Goal: Information Seeking & Learning: Learn about a topic

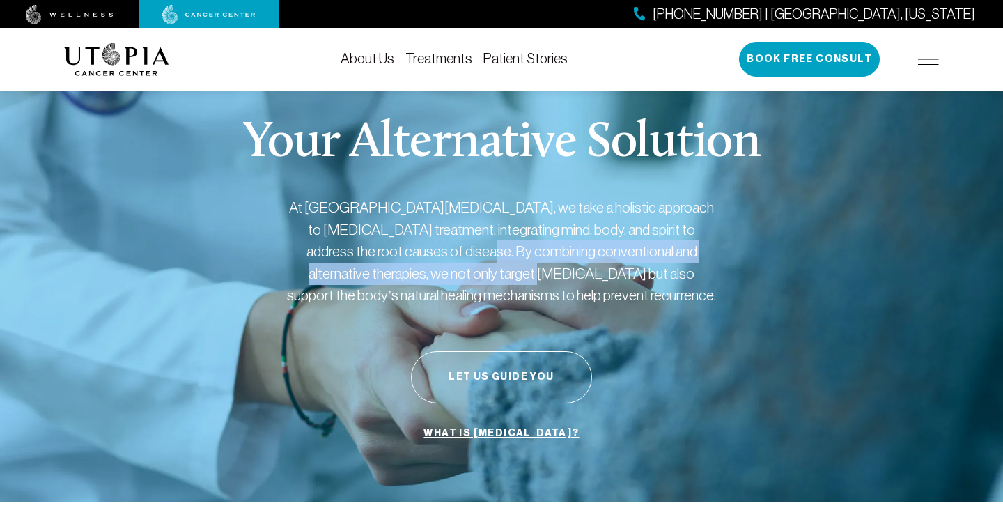
drag, startPoint x: 415, startPoint y: 263, endPoint x: 366, endPoint y: 249, distance: 50.2
click at [367, 249] on p "At [GEOGRAPHIC_DATA][MEDICAL_DATA], we take a holistic approach to [MEDICAL_DAT…" at bounding box center [502, 251] width 432 height 110
click at [445, 61] on link "Treatments" at bounding box center [438, 58] width 67 height 15
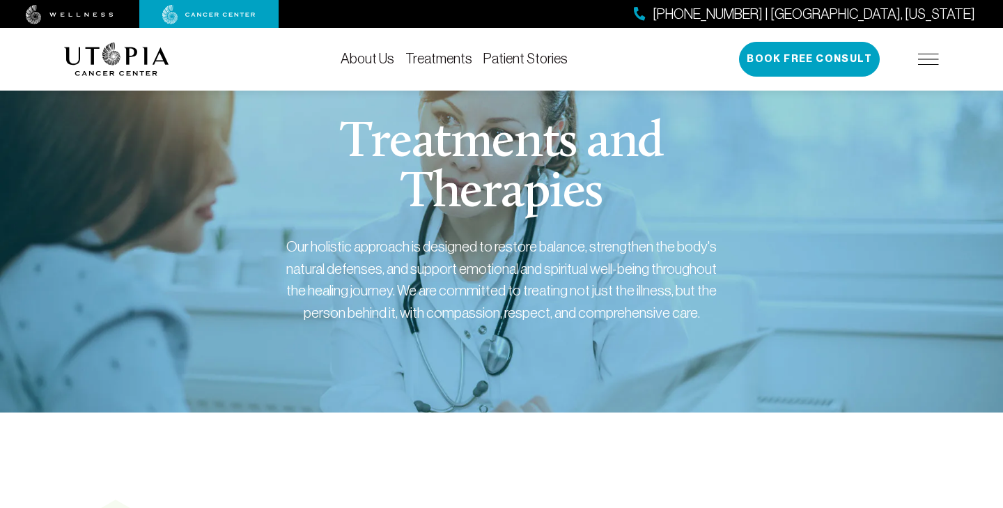
click at [427, 56] on link "Treatments" at bounding box center [438, 58] width 67 height 15
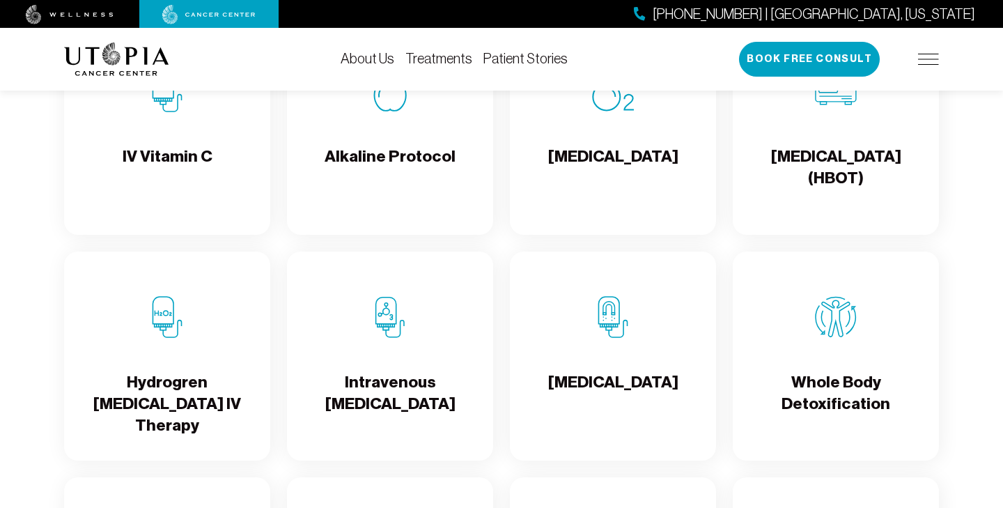
scroll to position [1489, 0]
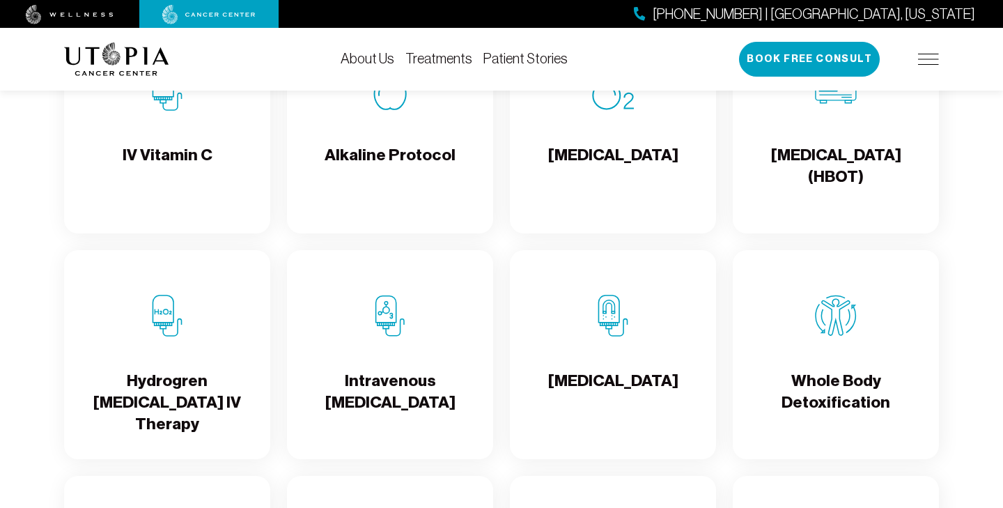
click at [590, 394] on h4 "[MEDICAL_DATA]" at bounding box center [613, 392] width 130 height 45
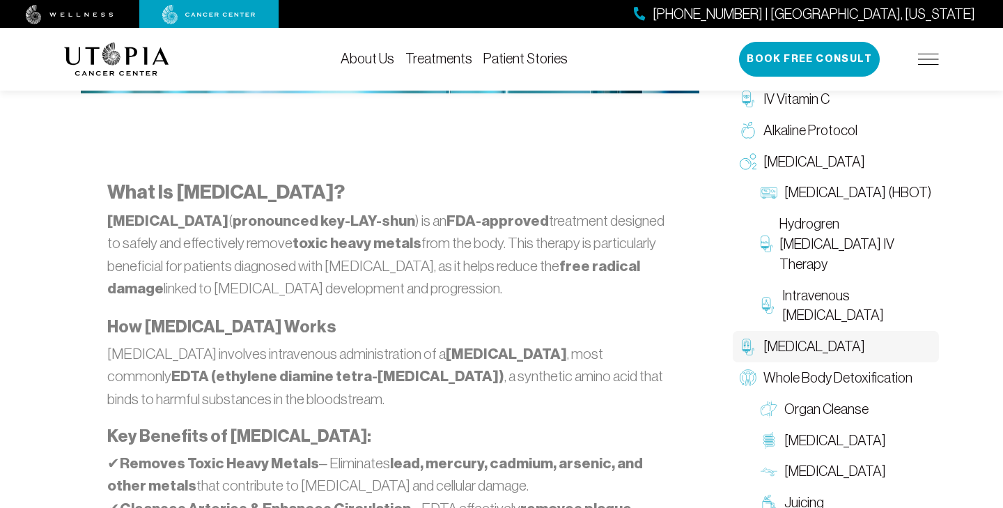
scroll to position [759, 0]
click at [394, 374] on p "[MEDICAL_DATA] involves intravenous administration of a [MEDICAL_DATA] , most c…" at bounding box center [390, 376] width 566 height 68
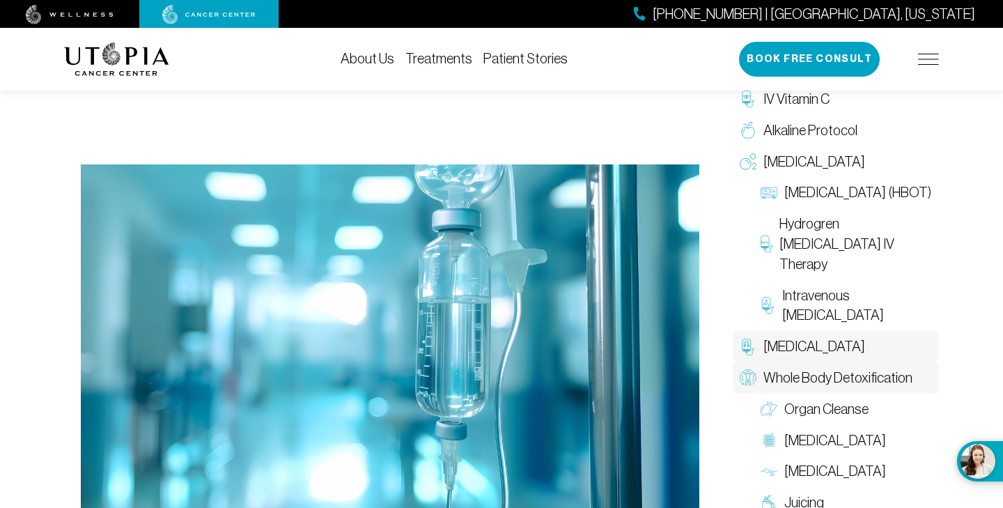
scroll to position [424, 0]
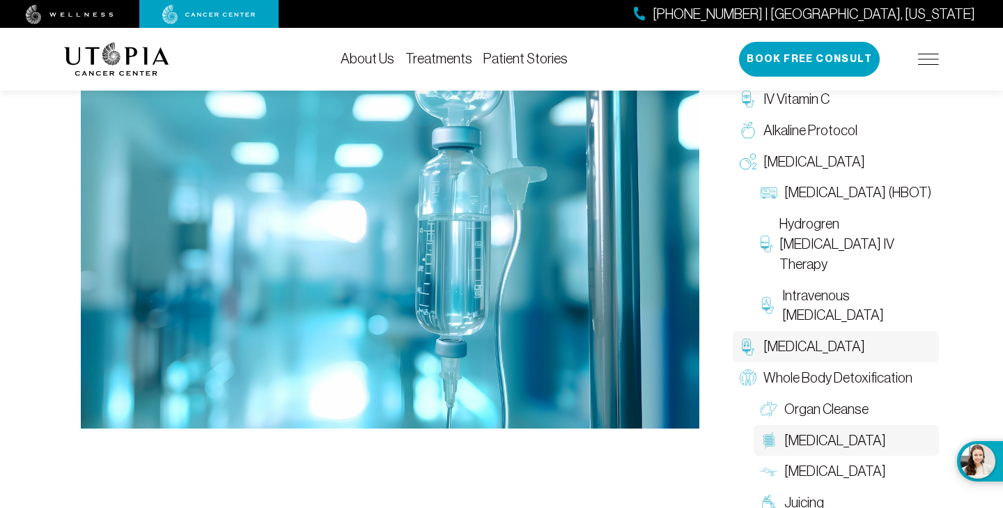
click at [837, 431] on span "[MEDICAL_DATA]" at bounding box center [835, 441] width 102 height 20
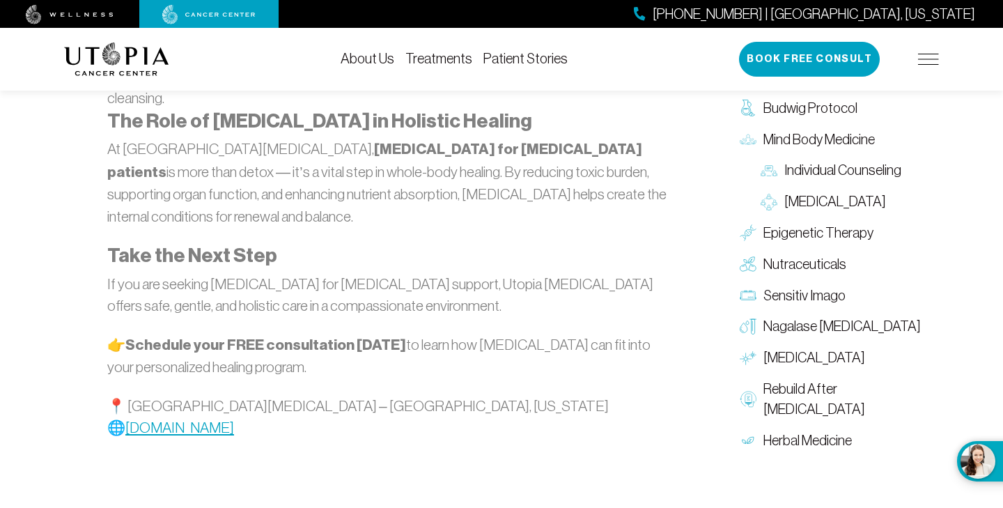
scroll to position [2147, 0]
click at [800, 223] on span "Epigenetic Therapy" at bounding box center [819, 233] width 110 height 20
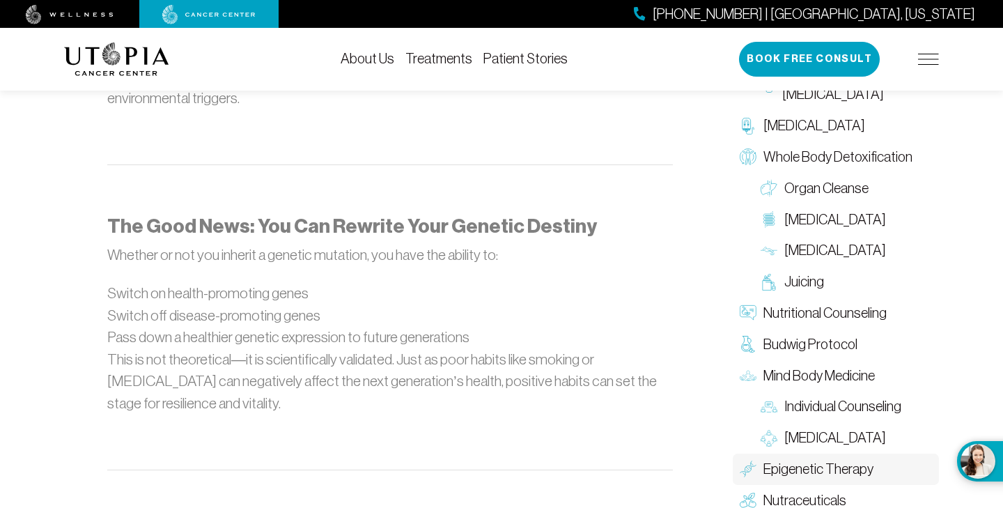
scroll to position [1386, 0]
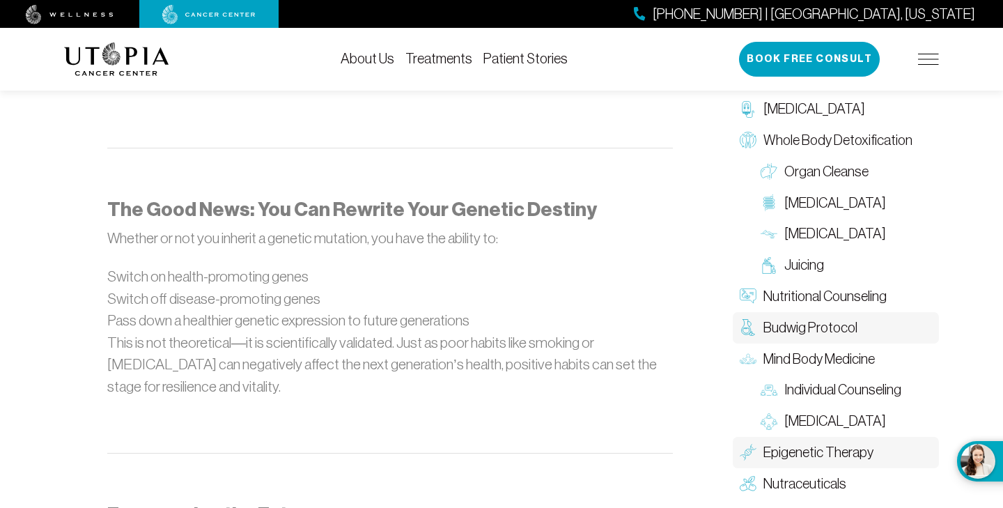
click at [833, 318] on span "Budwig Protocol" at bounding box center [811, 328] width 94 height 20
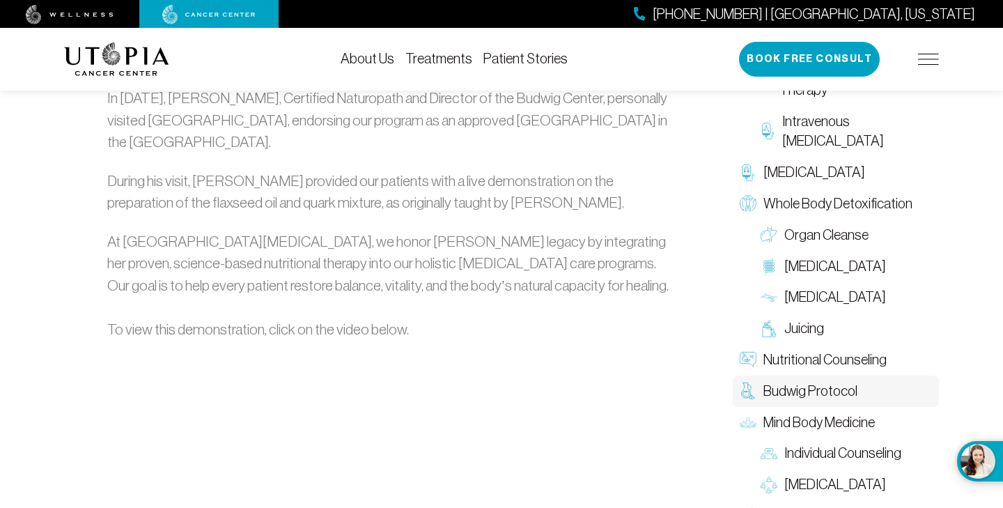
scroll to position [1973, 0]
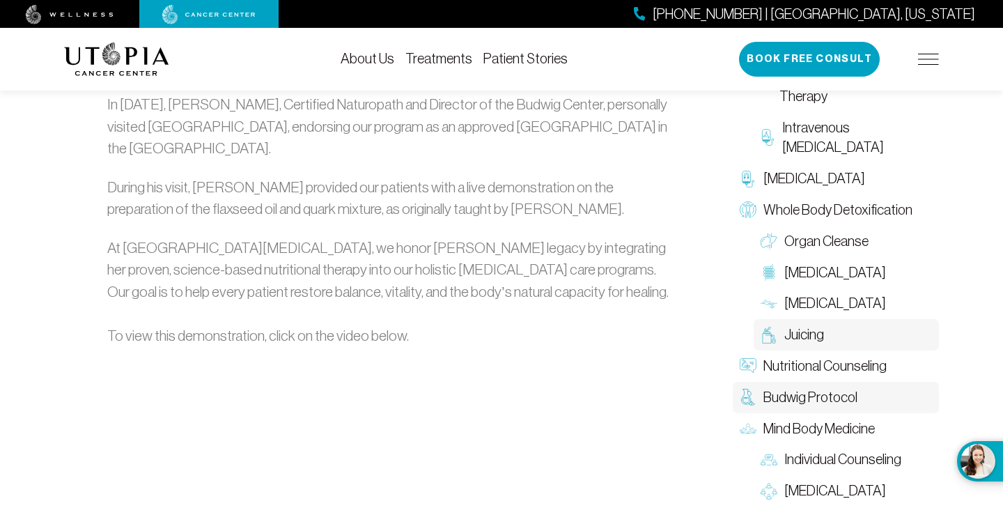
click at [803, 325] on span "Juicing" at bounding box center [804, 335] width 40 height 20
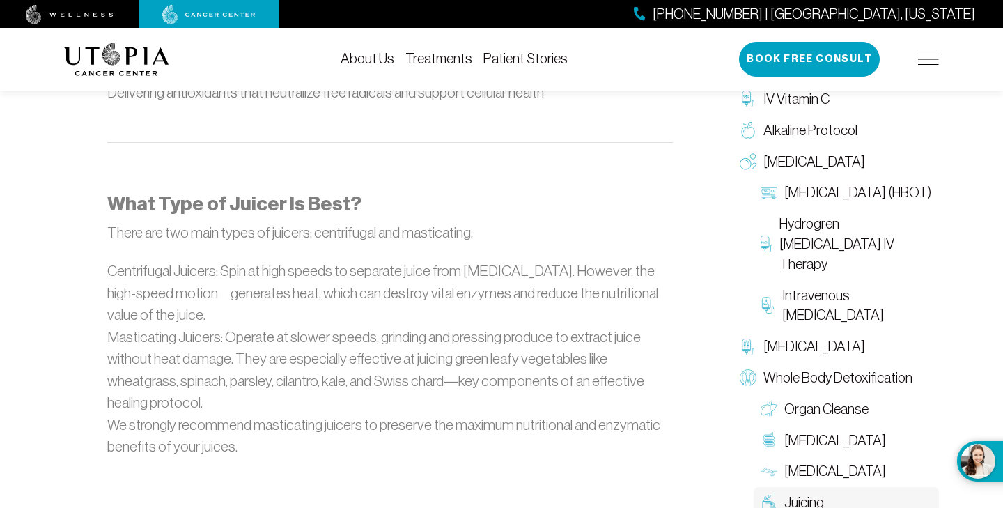
scroll to position [1331, 0]
click at [850, 213] on span "Hydrogren [MEDICAL_DATA] IV Therapy" at bounding box center [856, 243] width 153 height 60
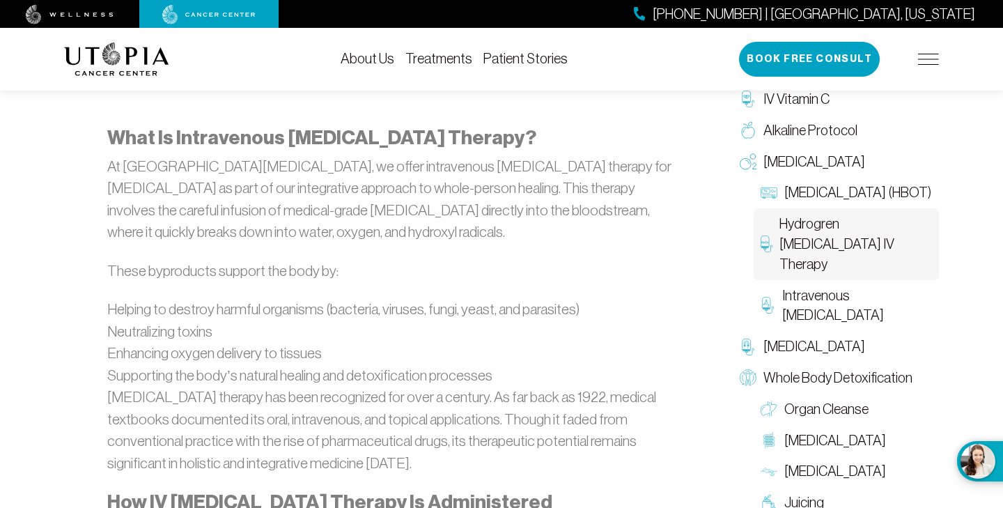
scroll to position [755, 0]
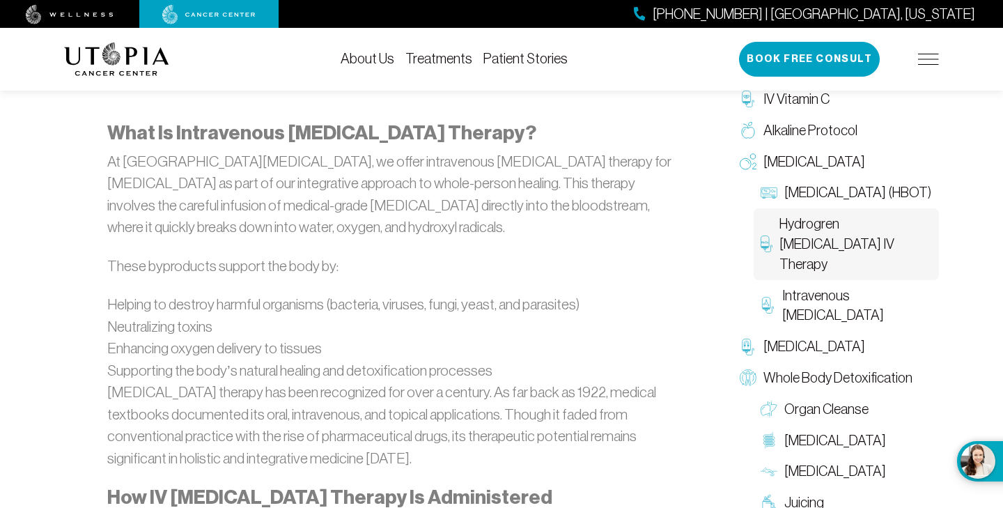
click at [520, 56] on link "Patient Stories" at bounding box center [525, 58] width 84 height 15
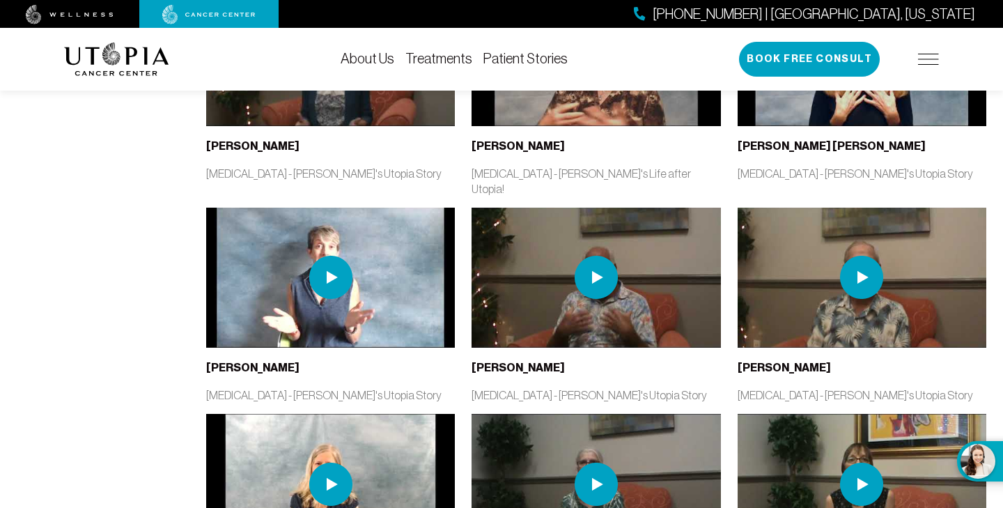
scroll to position [1063, 0]
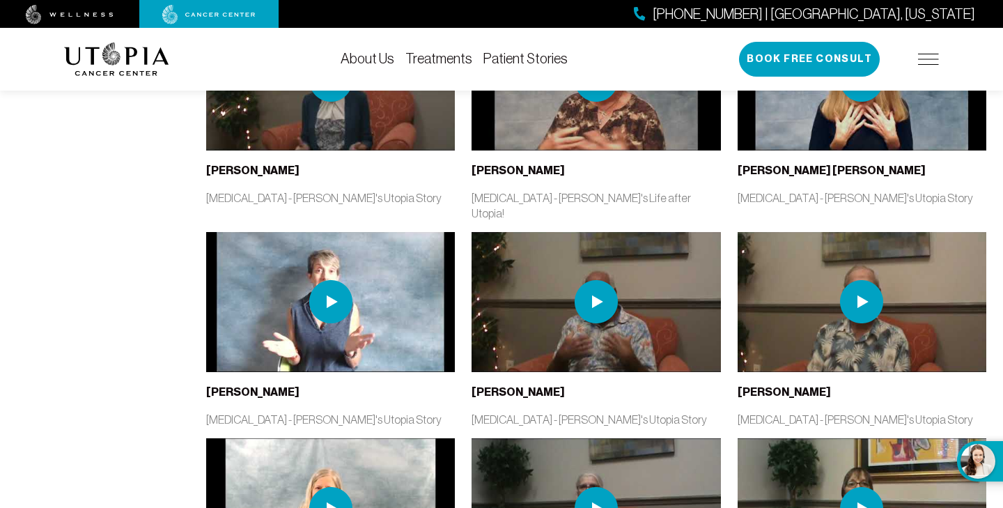
click at [869, 280] on img at bounding box center [861, 301] width 43 height 43
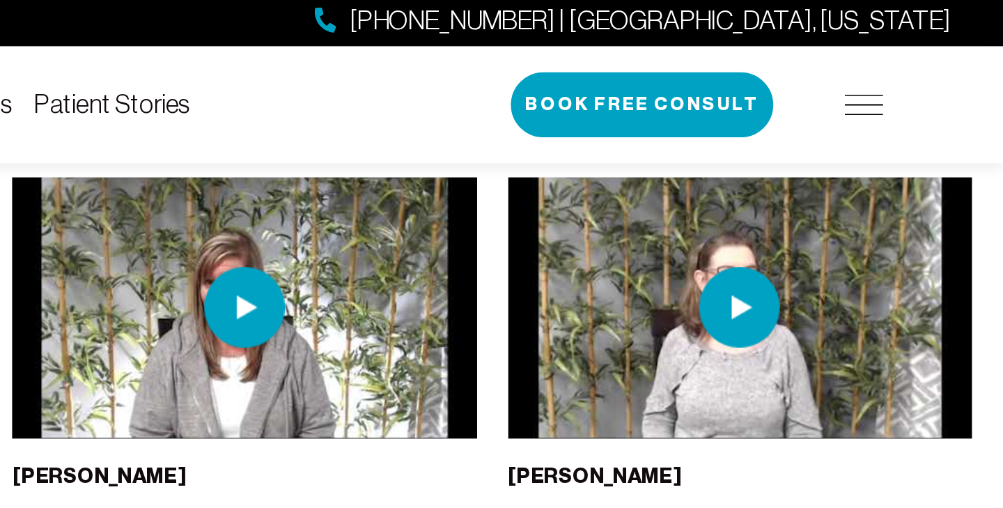
scroll to position [525, 0]
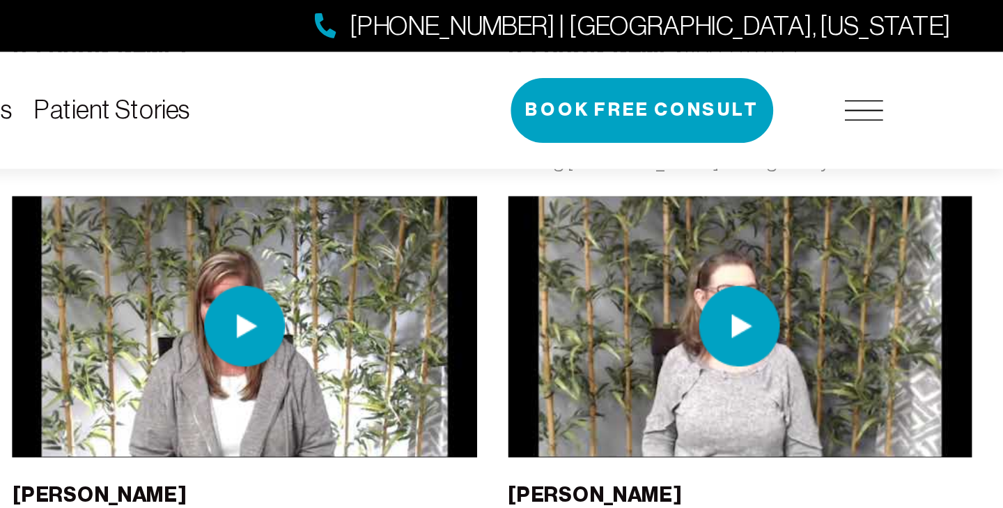
click at [840, 161] on img at bounding box center [861, 174] width 43 height 43
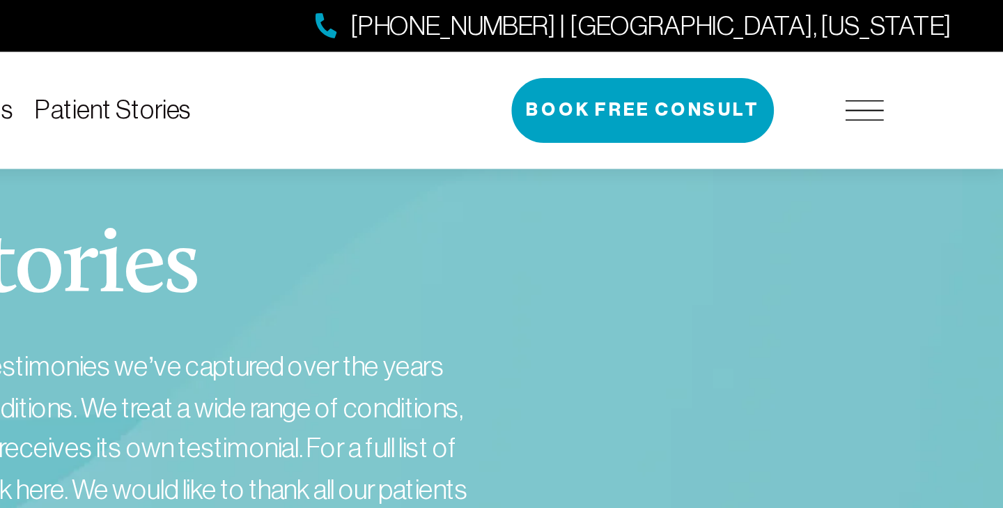
scroll to position [0, 0]
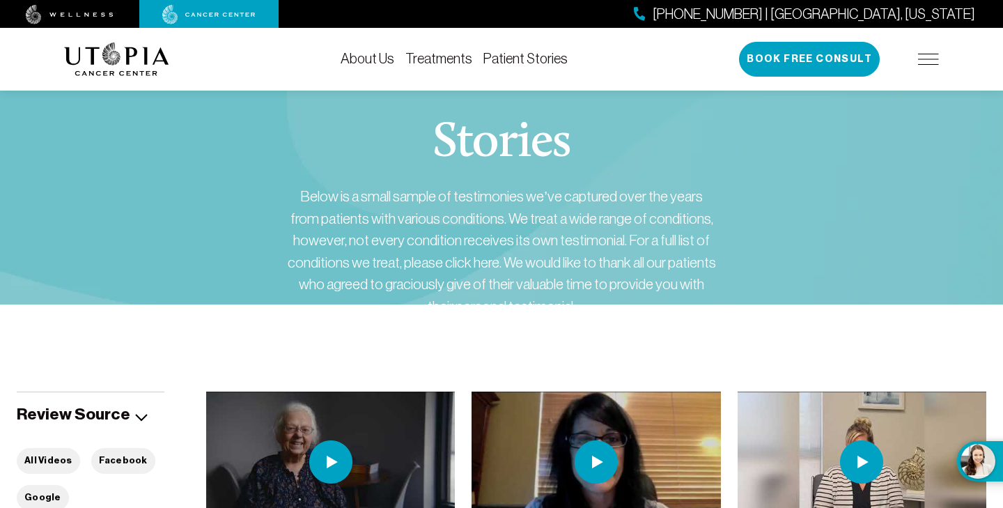
click at [439, 61] on link "Treatments" at bounding box center [438, 58] width 67 height 15
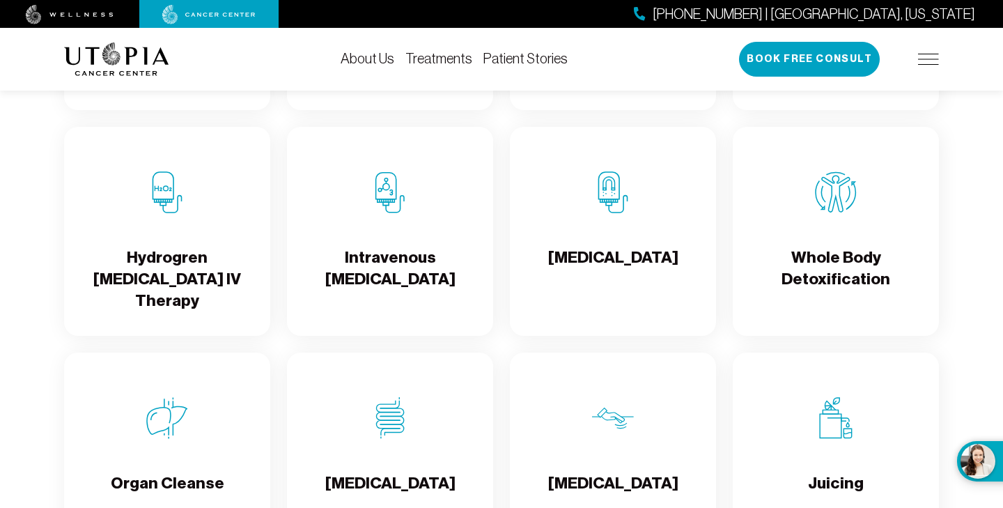
scroll to position [1613, 0]
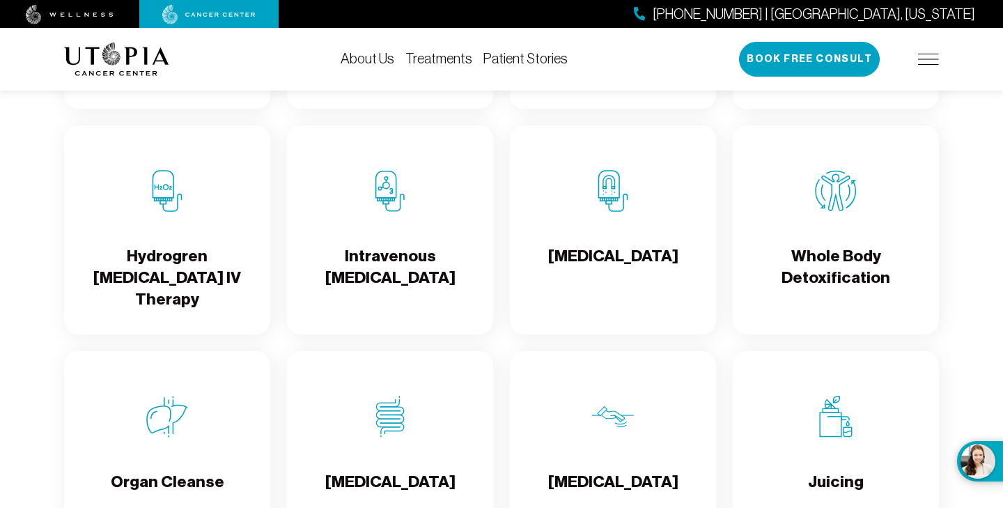
click at [934, 55] on img at bounding box center [928, 59] width 21 height 11
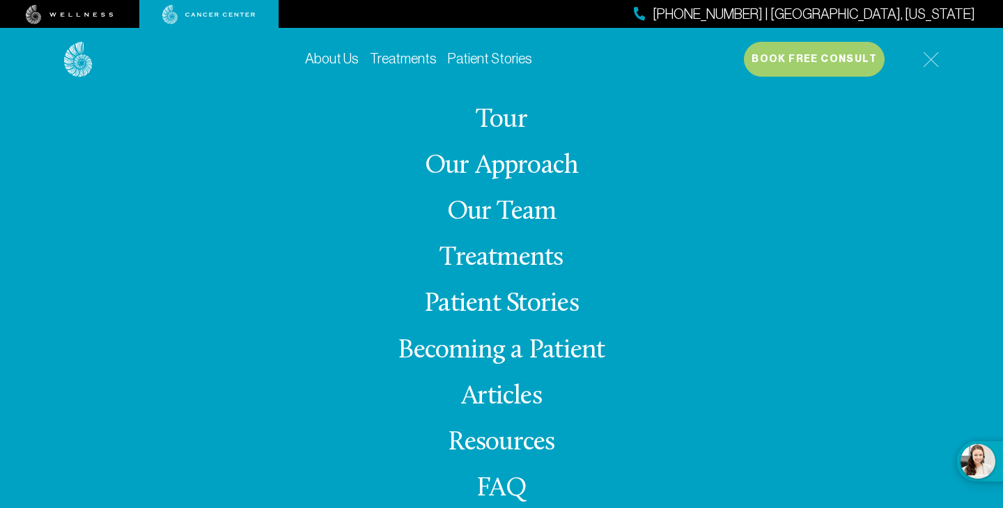
scroll to position [-18, 0]
click at [481, 272] on link "Treatments" at bounding box center [501, 258] width 123 height 27
click at [490, 272] on link "Treatments" at bounding box center [501, 258] width 123 height 27
click at [503, 272] on link "Treatments" at bounding box center [501, 258] width 123 height 27
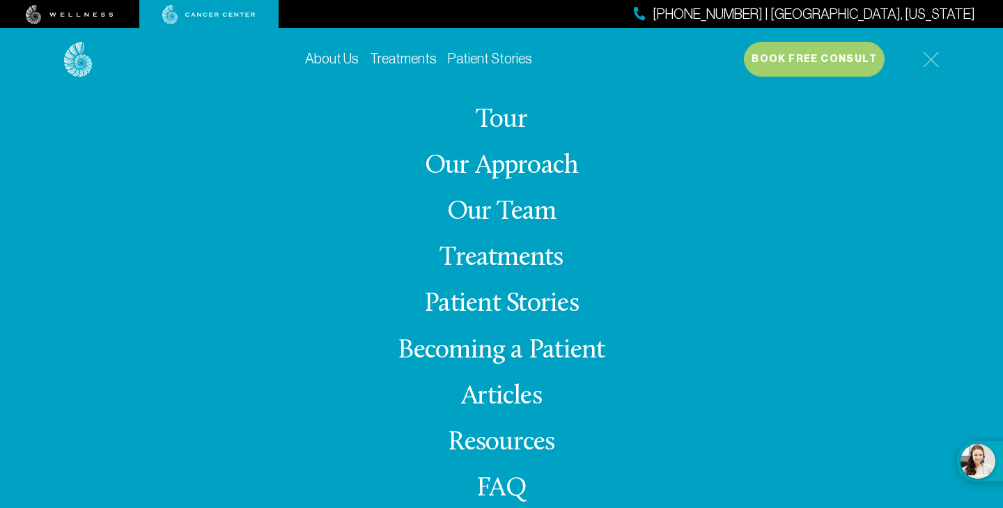
click at [923, 54] on img at bounding box center [931, 60] width 16 height 16
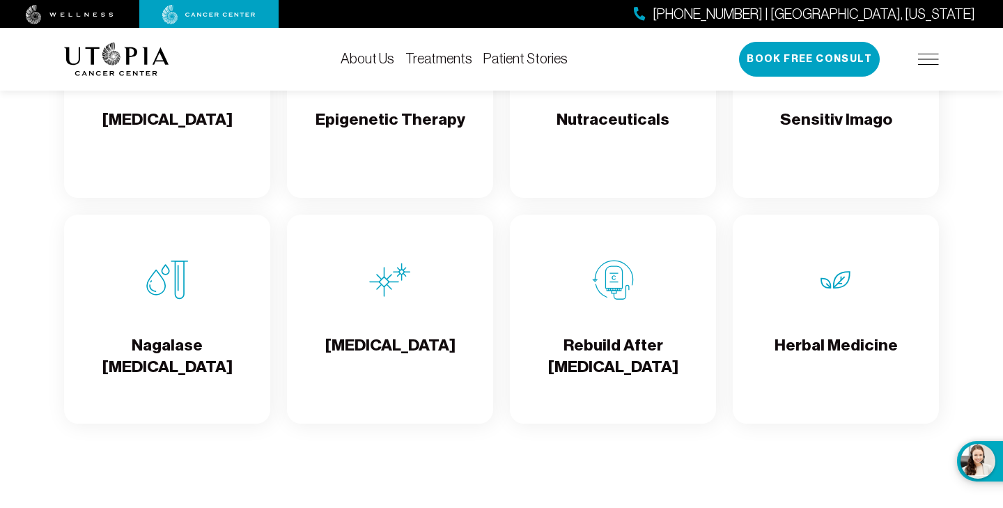
scroll to position [2429, 0]
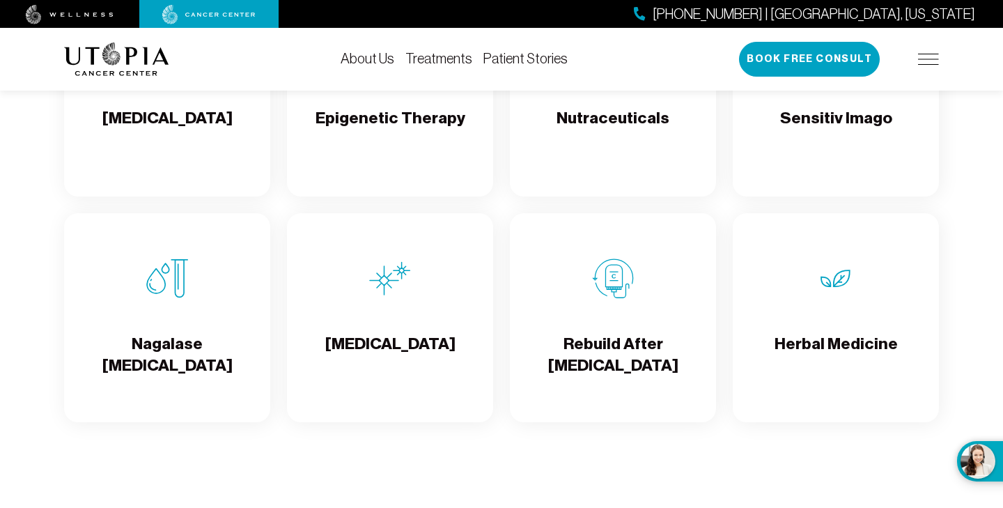
click at [382, 370] on h4 "[MEDICAL_DATA]" at bounding box center [390, 355] width 130 height 45
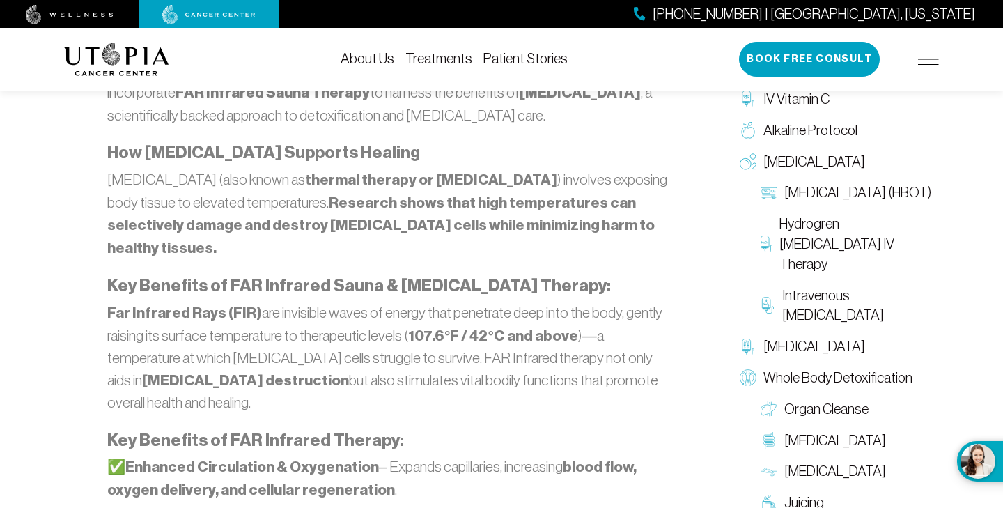
scroll to position [853, 0]
drag, startPoint x: 225, startPoint y: 386, endPoint x: 382, endPoint y: 394, distance: 157.0
click at [382, 430] on strong "Key Benefits of FAR Infrared Therapy:" at bounding box center [255, 440] width 297 height 20
copy strong "FAR Infrared Therapy"
